Goal: Find contact information: Find contact information

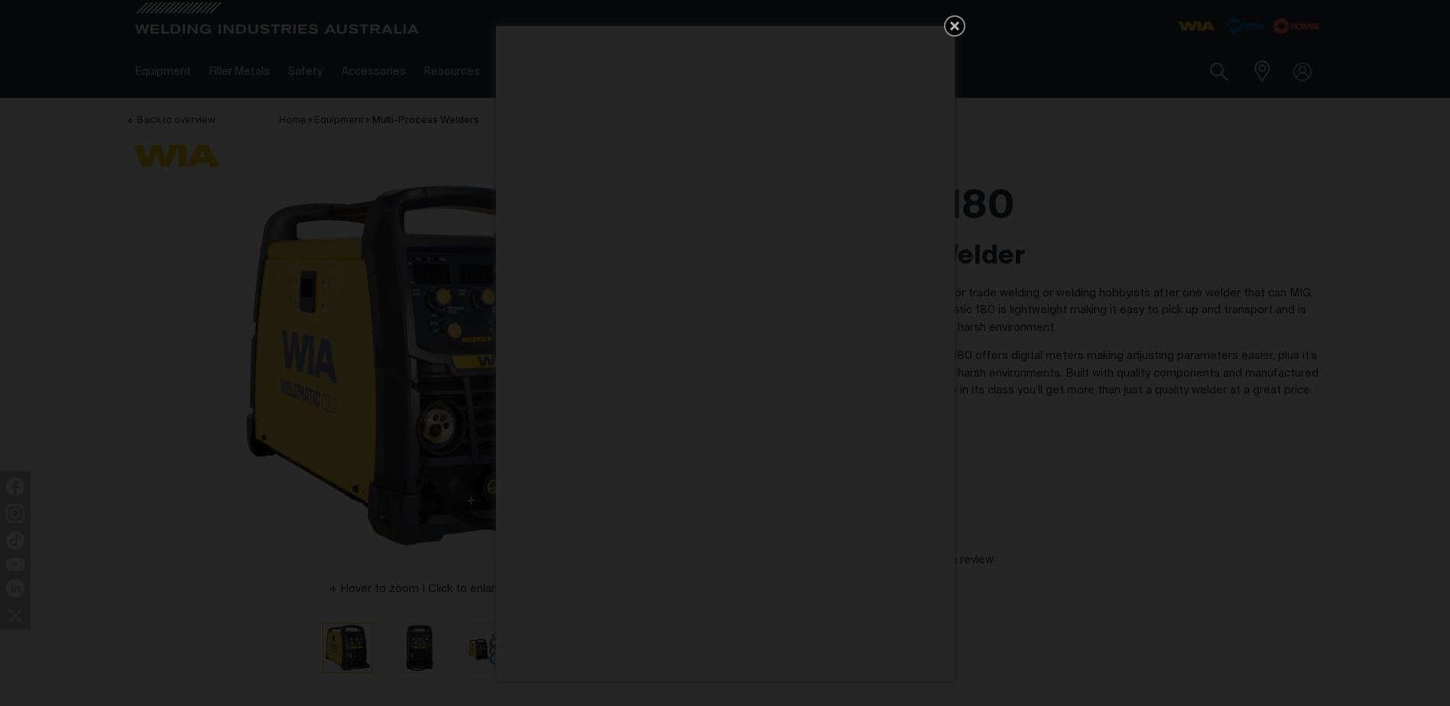
click at [1088, 511] on div "Get 5 WIA Welding Guides Free!" at bounding box center [725, 353] width 1450 height 706
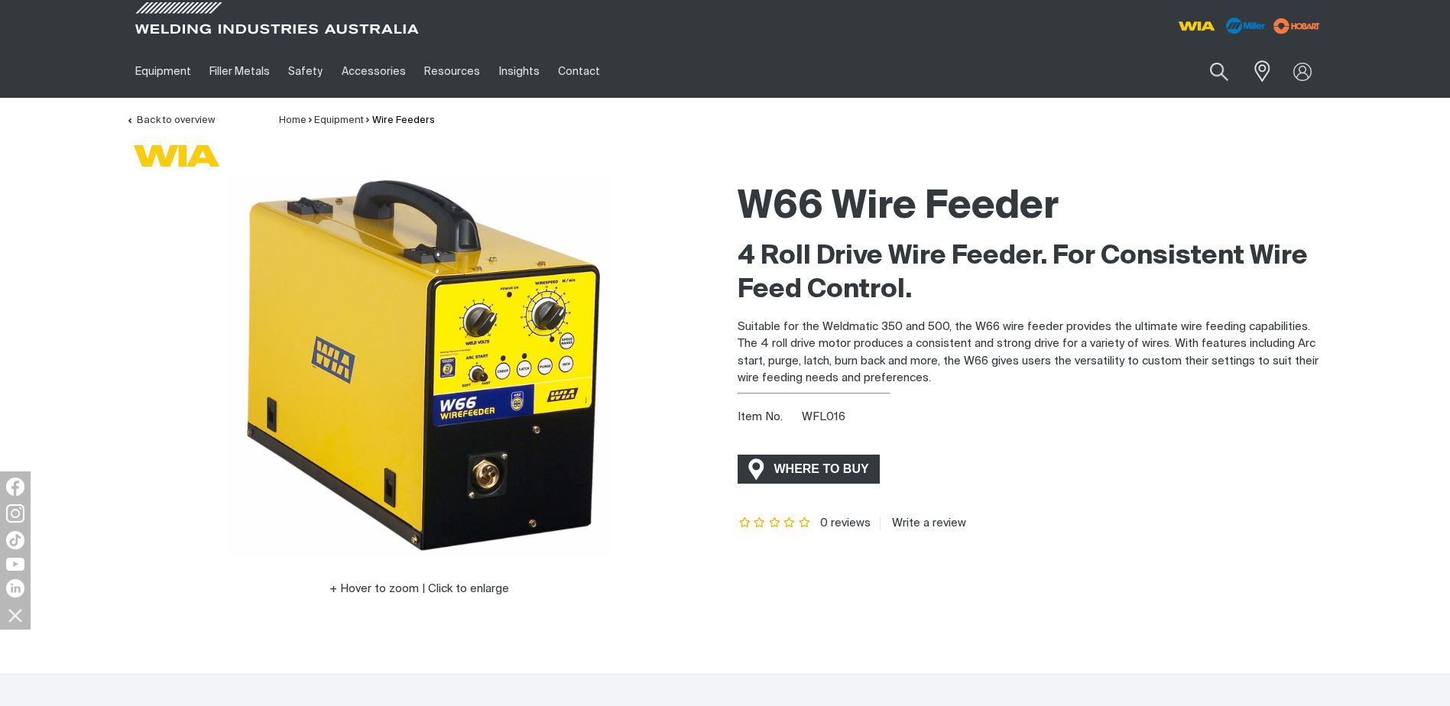
click at [856, 468] on span "WHERE TO BUY" at bounding box center [822, 469] width 115 height 24
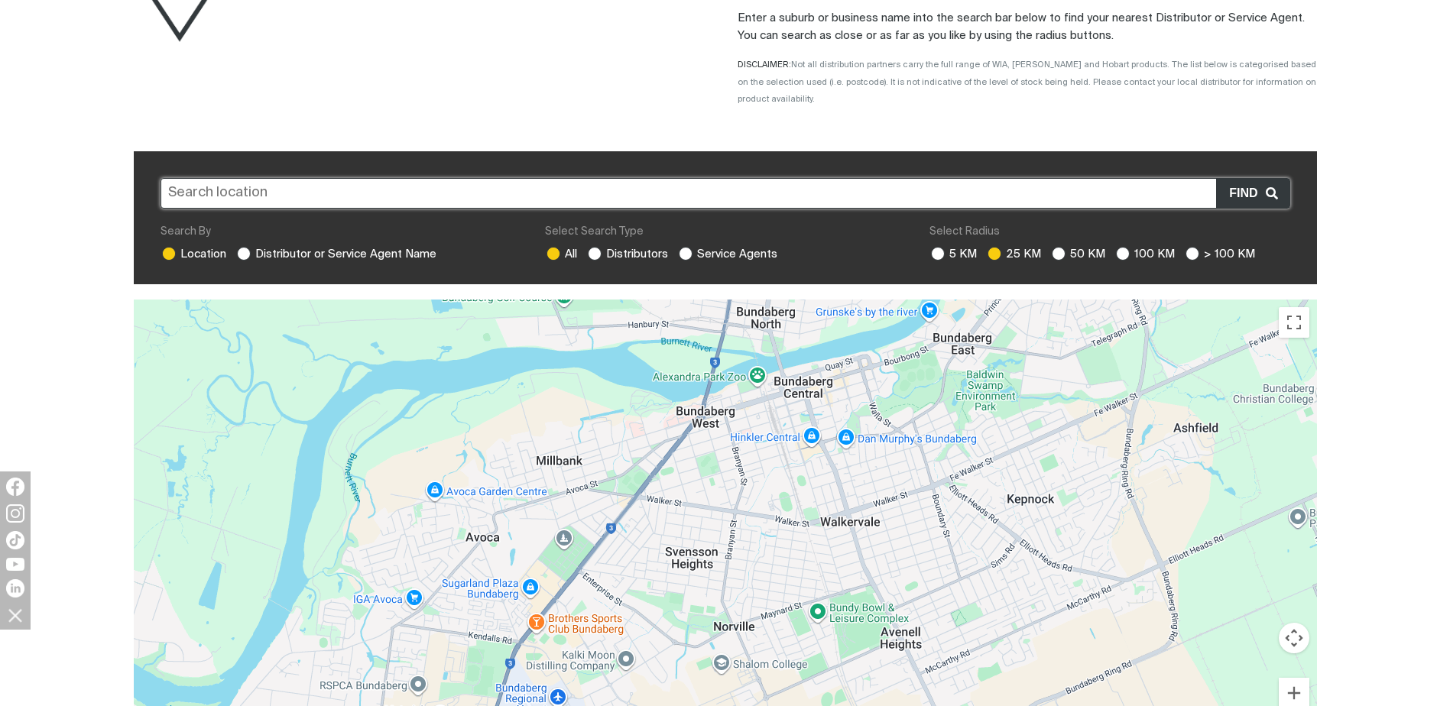
scroll to position [306, 0]
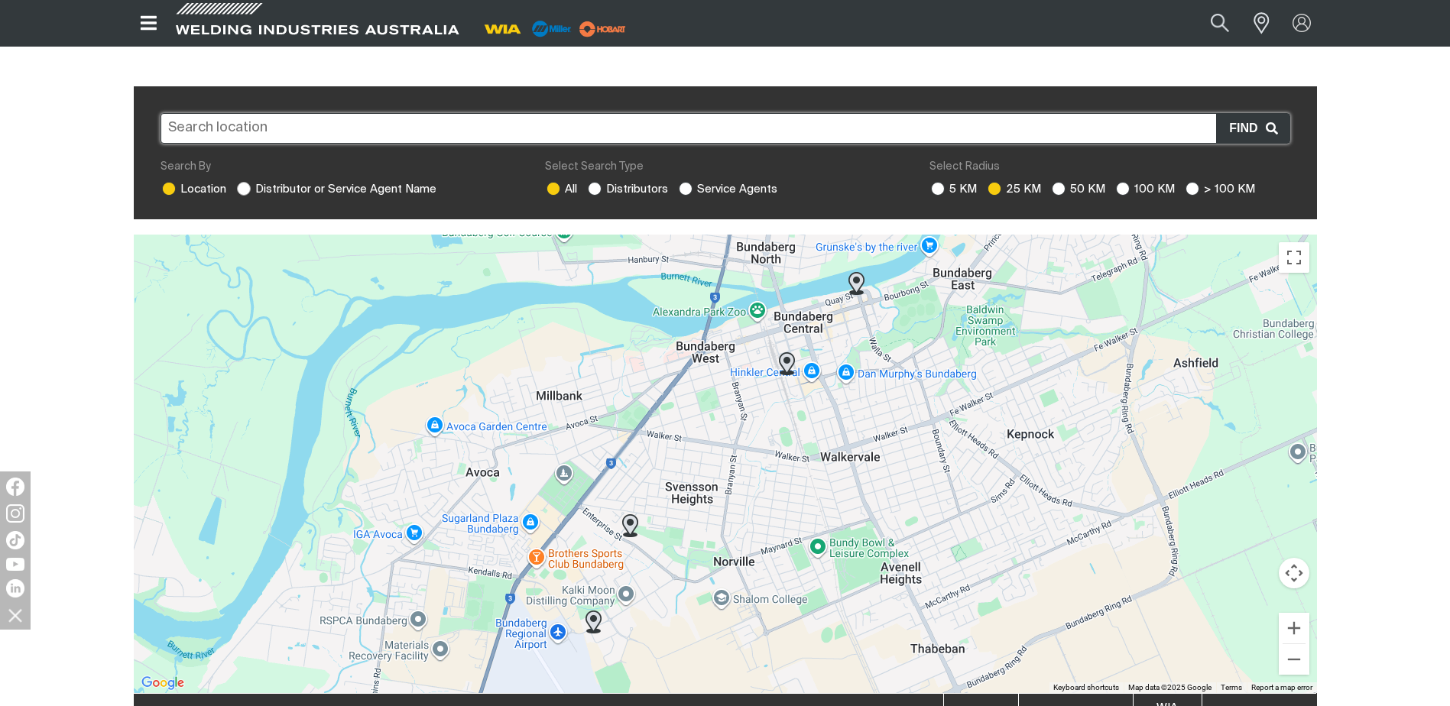
click at [243, 182] on ins at bounding box center [244, 189] width 14 height 14
click at [243, 182] on input "Distributor or Service Agent Name" at bounding box center [242, 187] width 10 height 10
radio input "true"
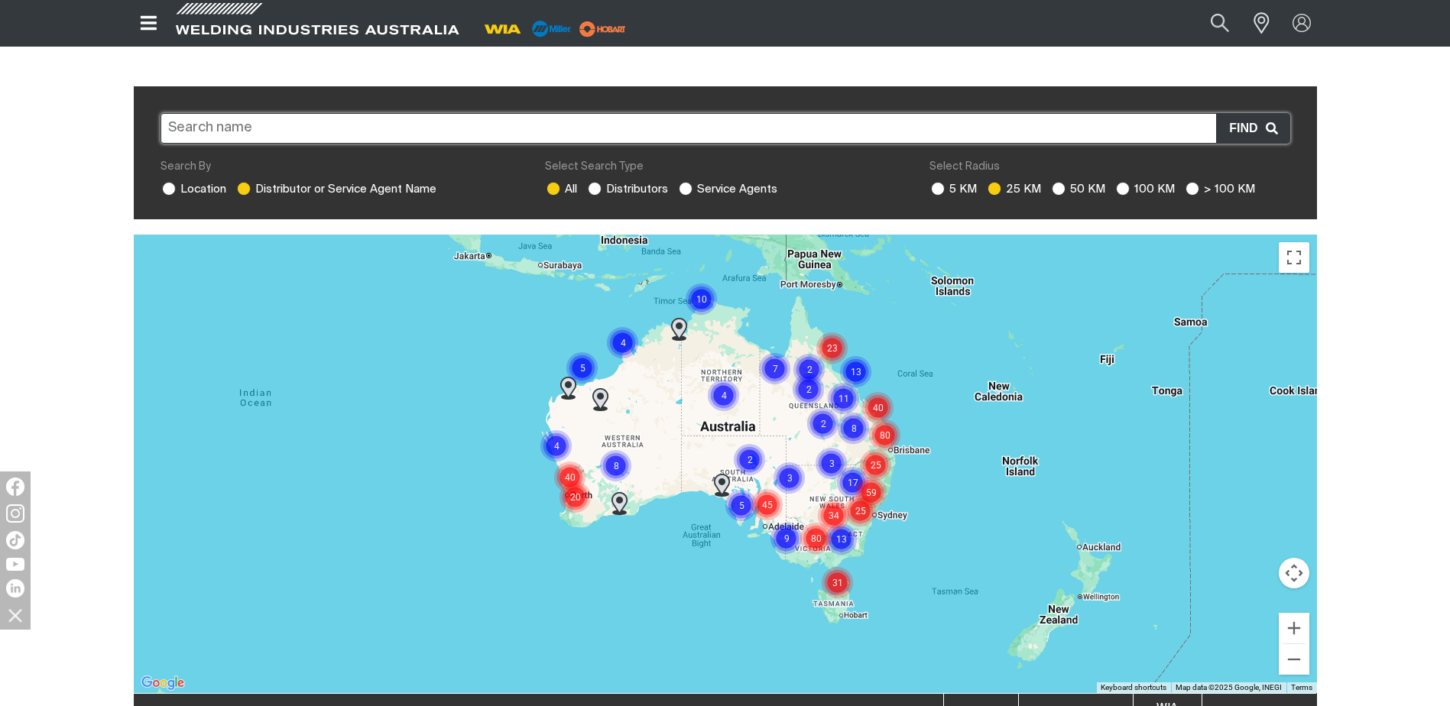
click at [885, 418] on img "Cluster of 80 markers" at bounding box center [885, 435] width 34 height 34
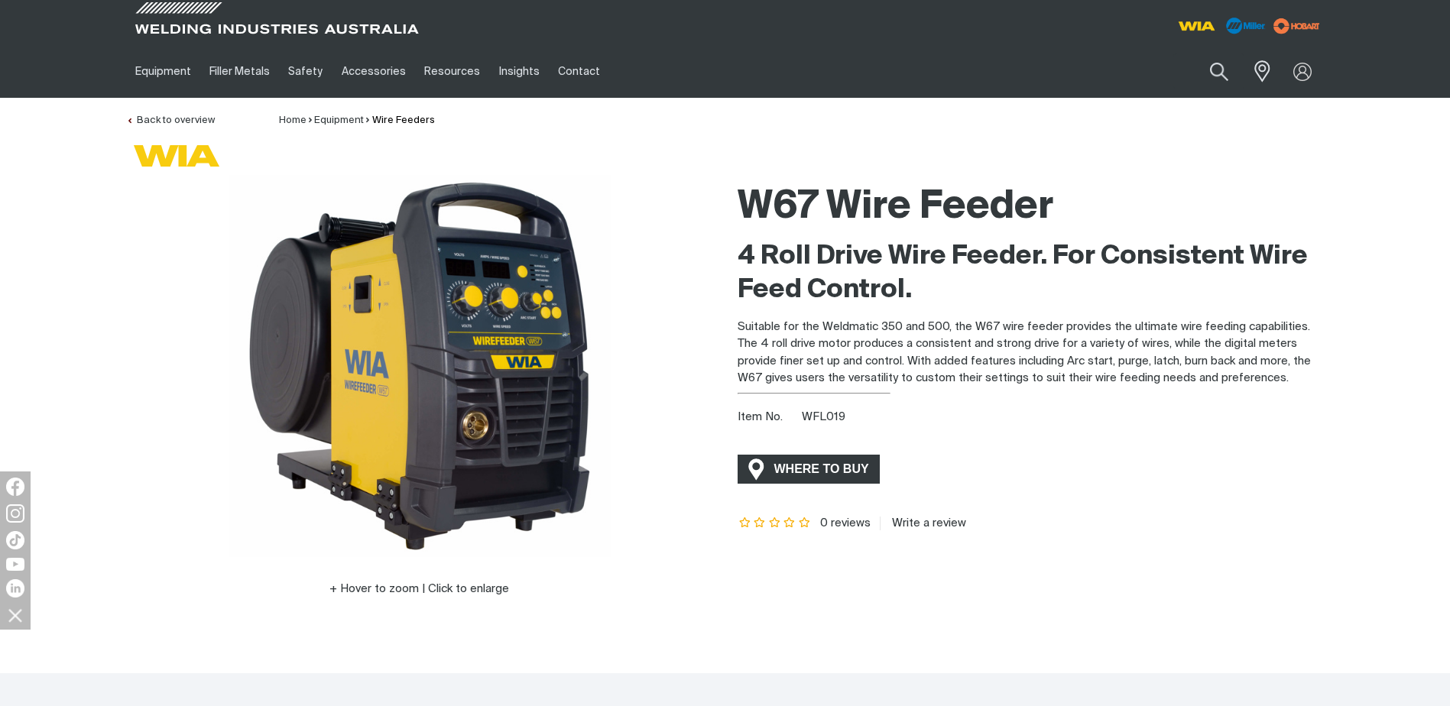
click at [787, 466] on span "WHERE TO BUY" at bounding box center [822, 469] width 115 height 24
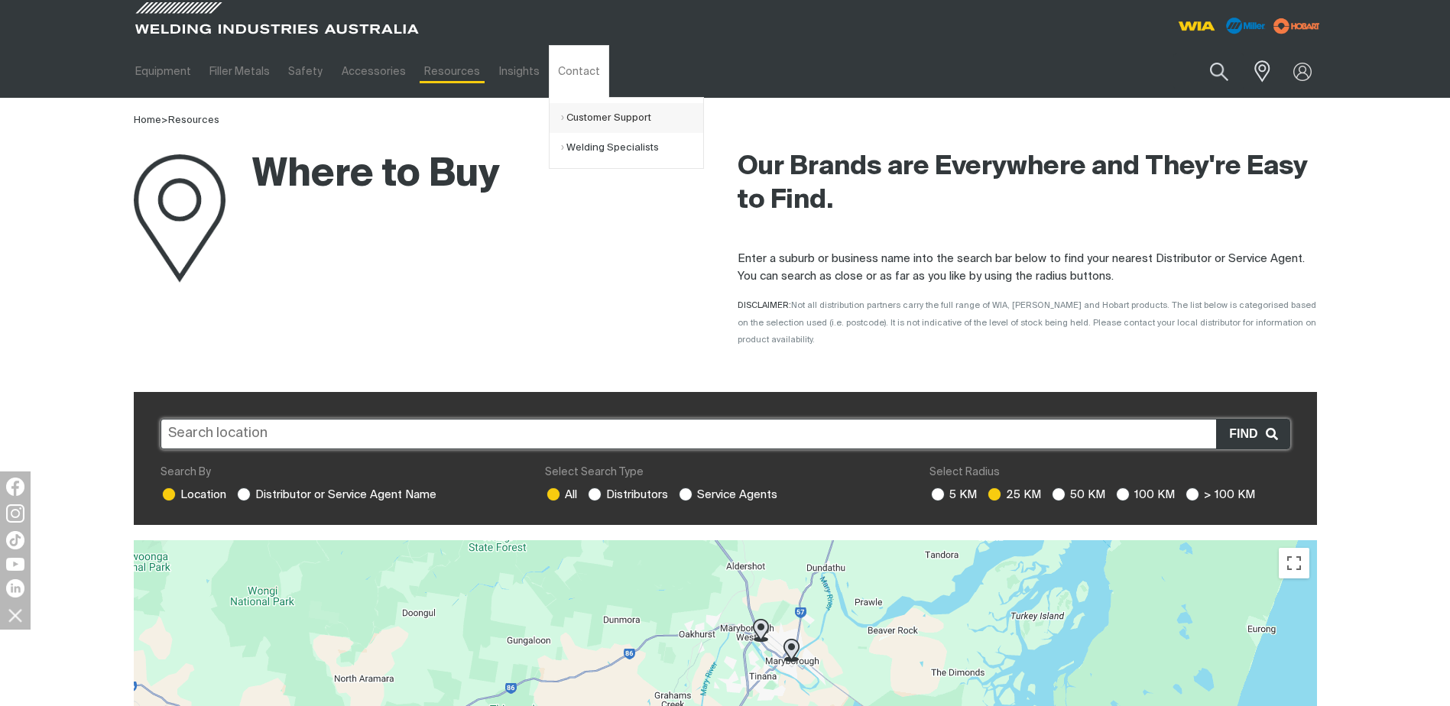
click at [577, 116] on link "Customer Support" at bounding box center [632, 118] width 142 height 30
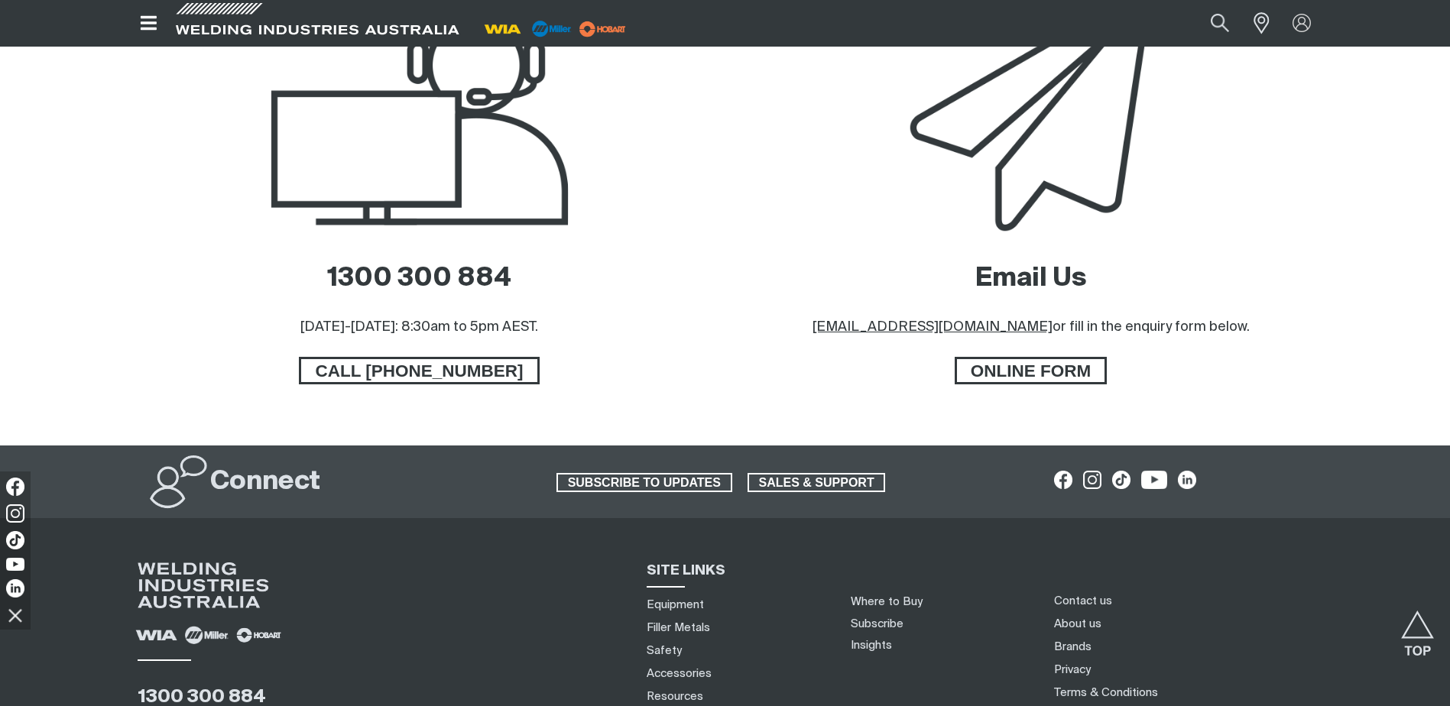
scroll to position [744, 0]
